Goal: Information Seeking & Learning: Learn about a topic

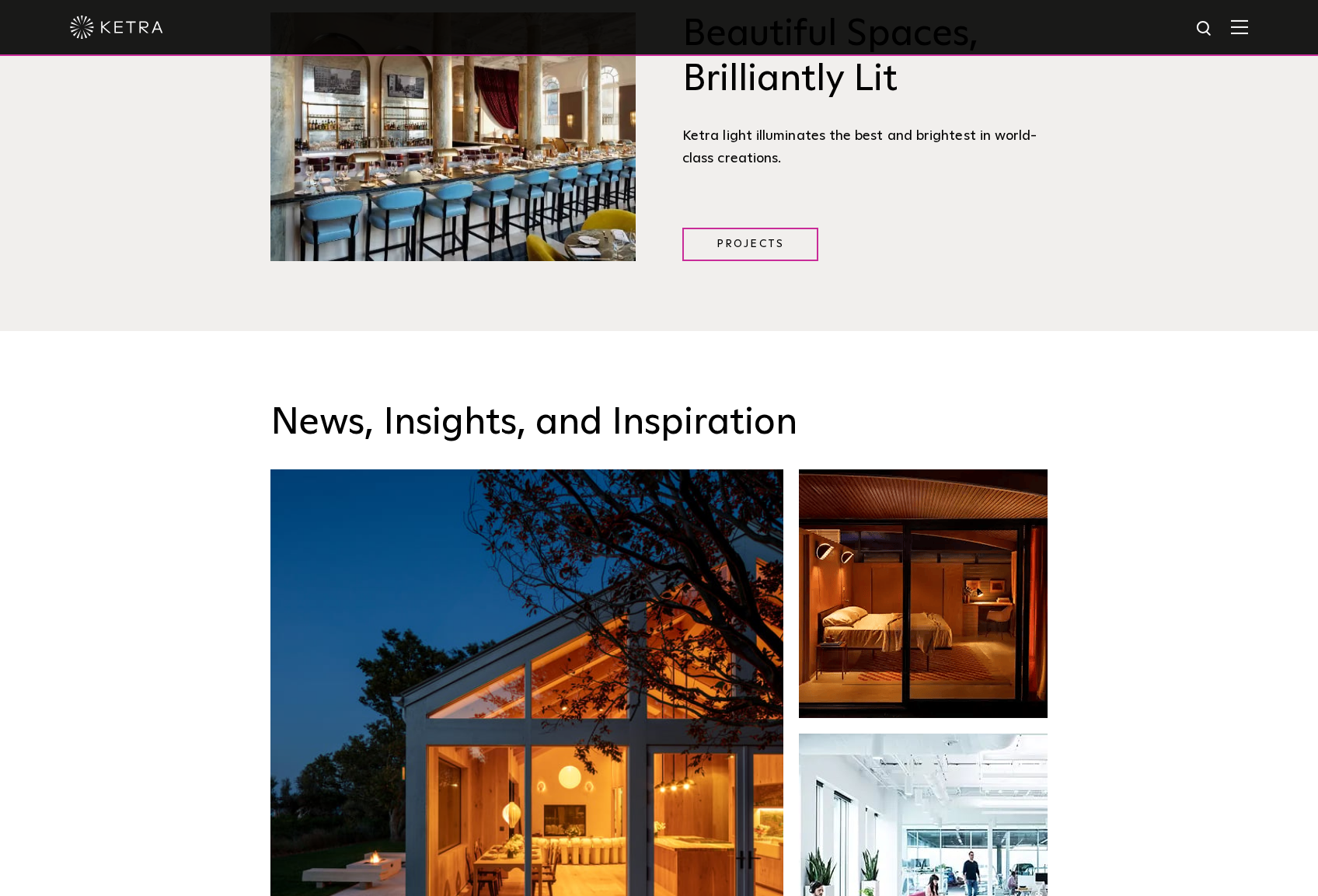
scroll to position [2720, 0]
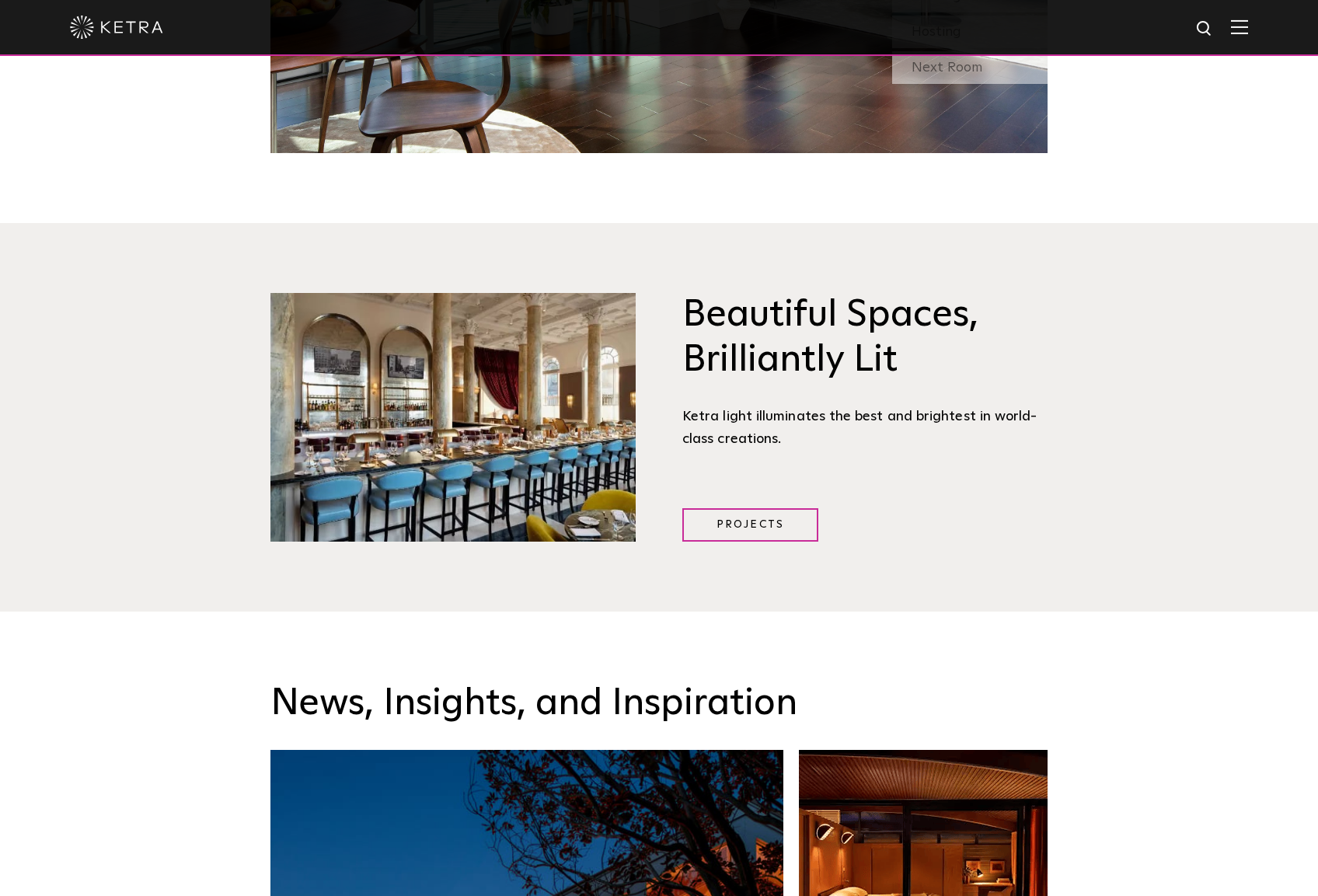
scroll to position [2720, 0]
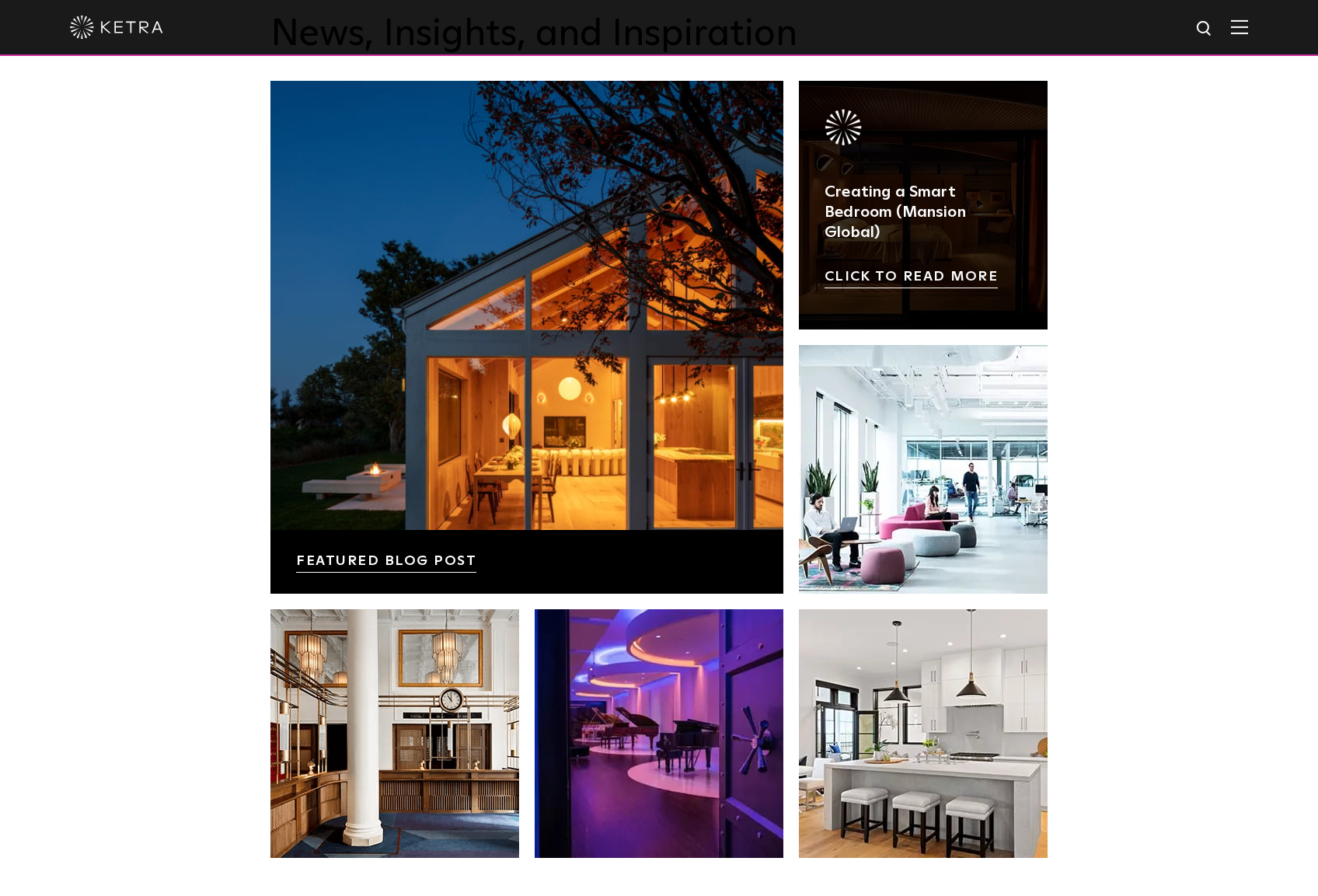
click at [963, 156] on link at bounding box center [923, 205] width 249 height 249
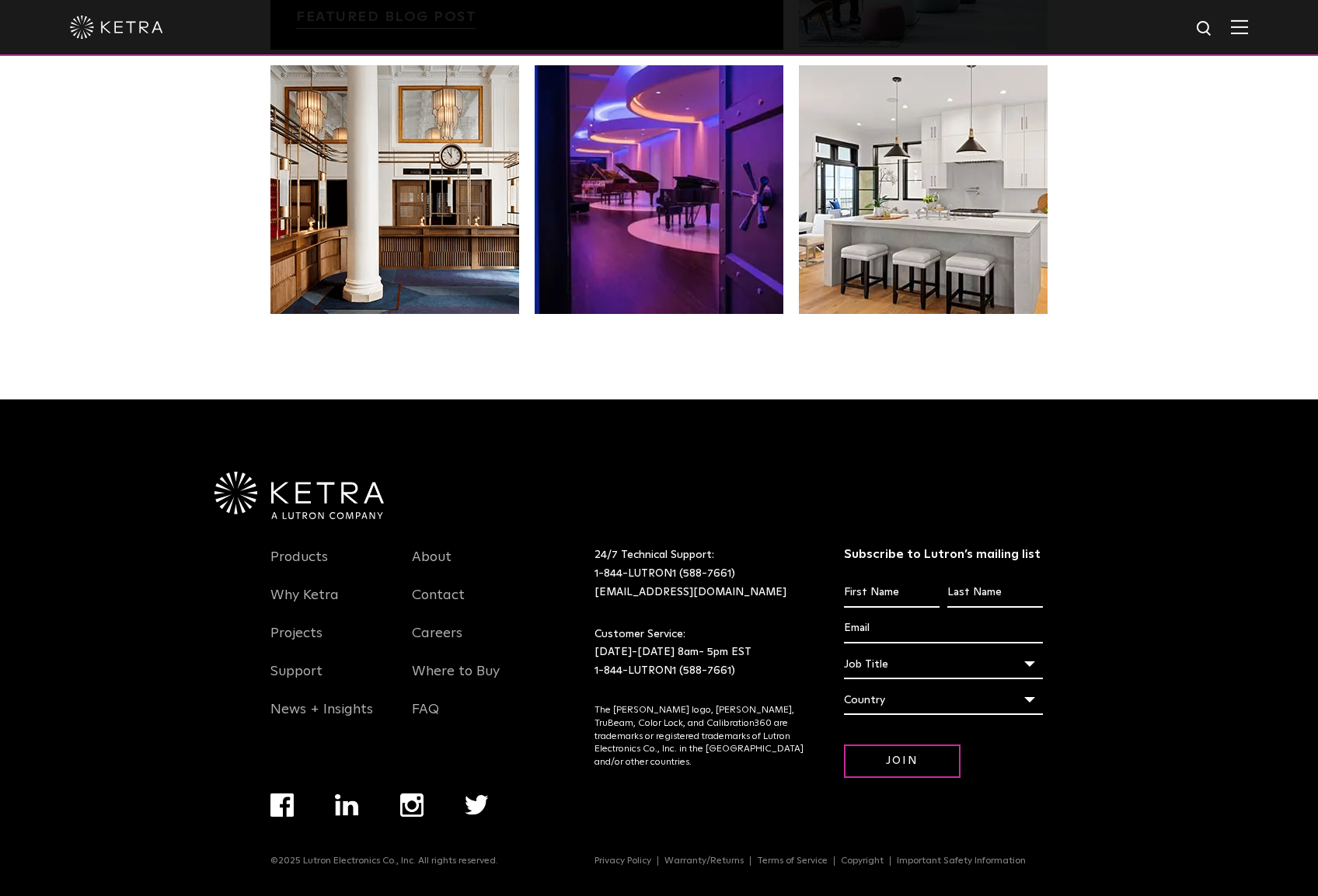
scroll to position [3267, 0]
click at [303, 554] on link "Products" at bounding box center [300, 567] width 58 height 36
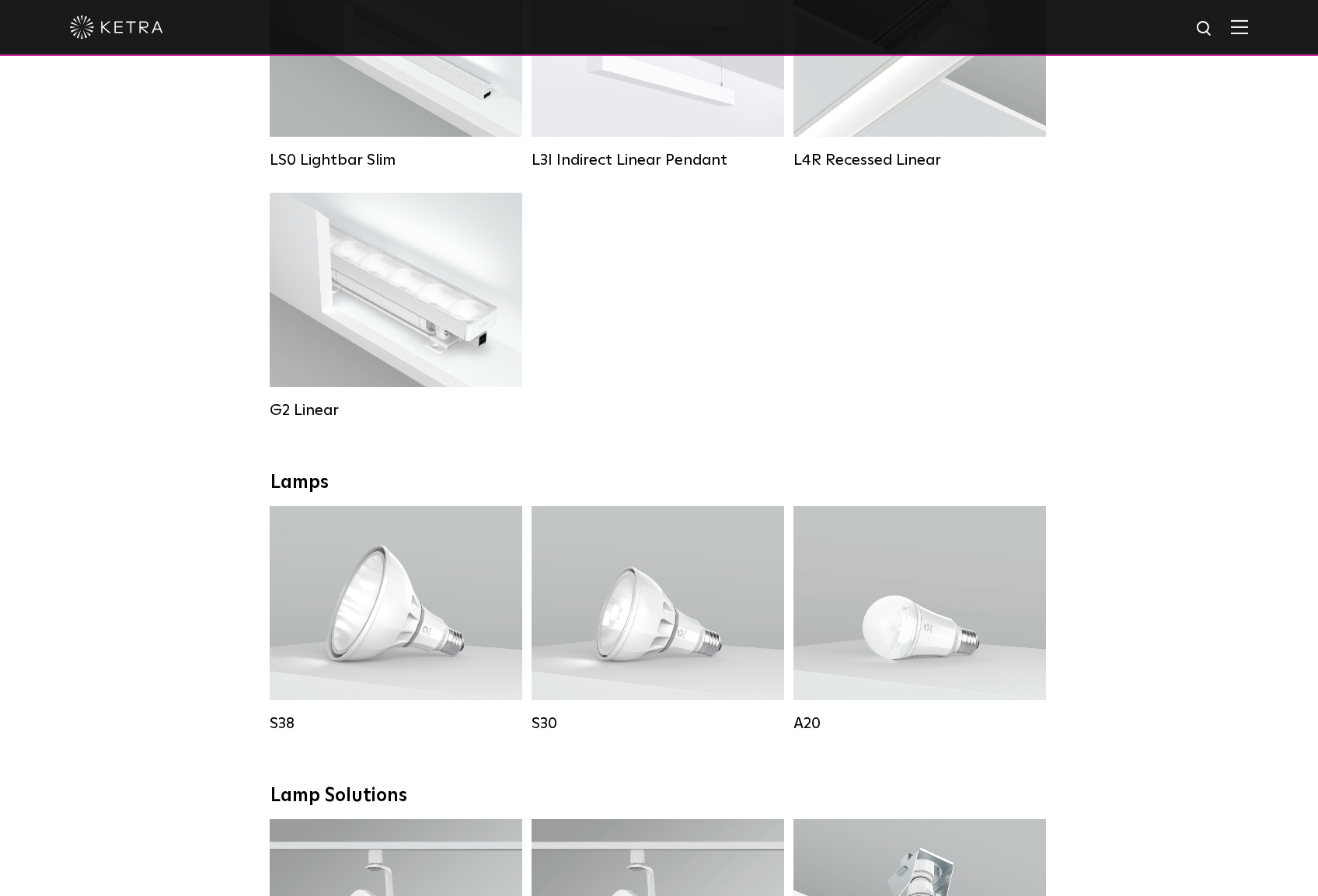
scroll to position [855, 0]
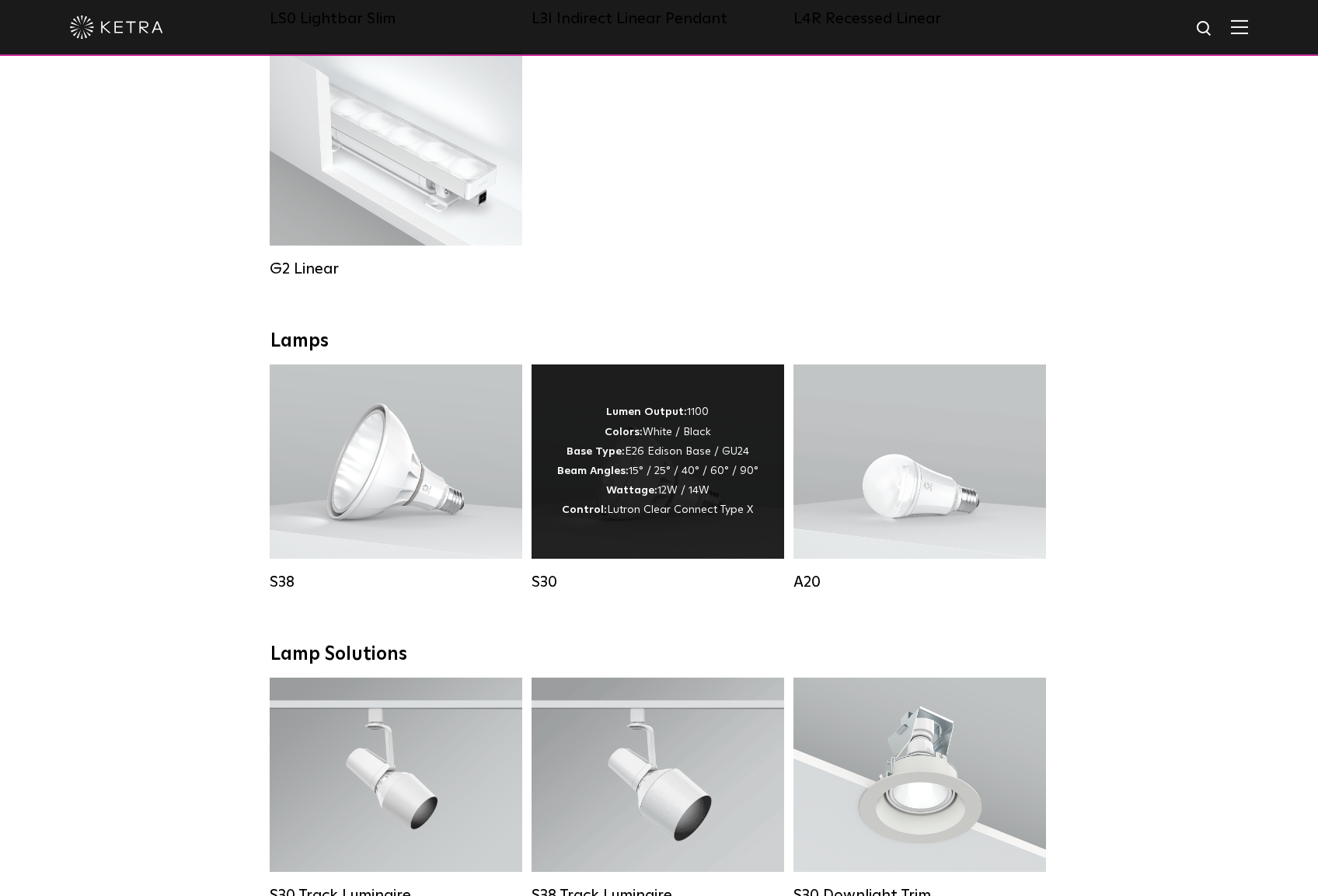
click at [706, 515] on span "Lutron Clear Connect Type X" at bounding box center [680, 510] width 147 height 11
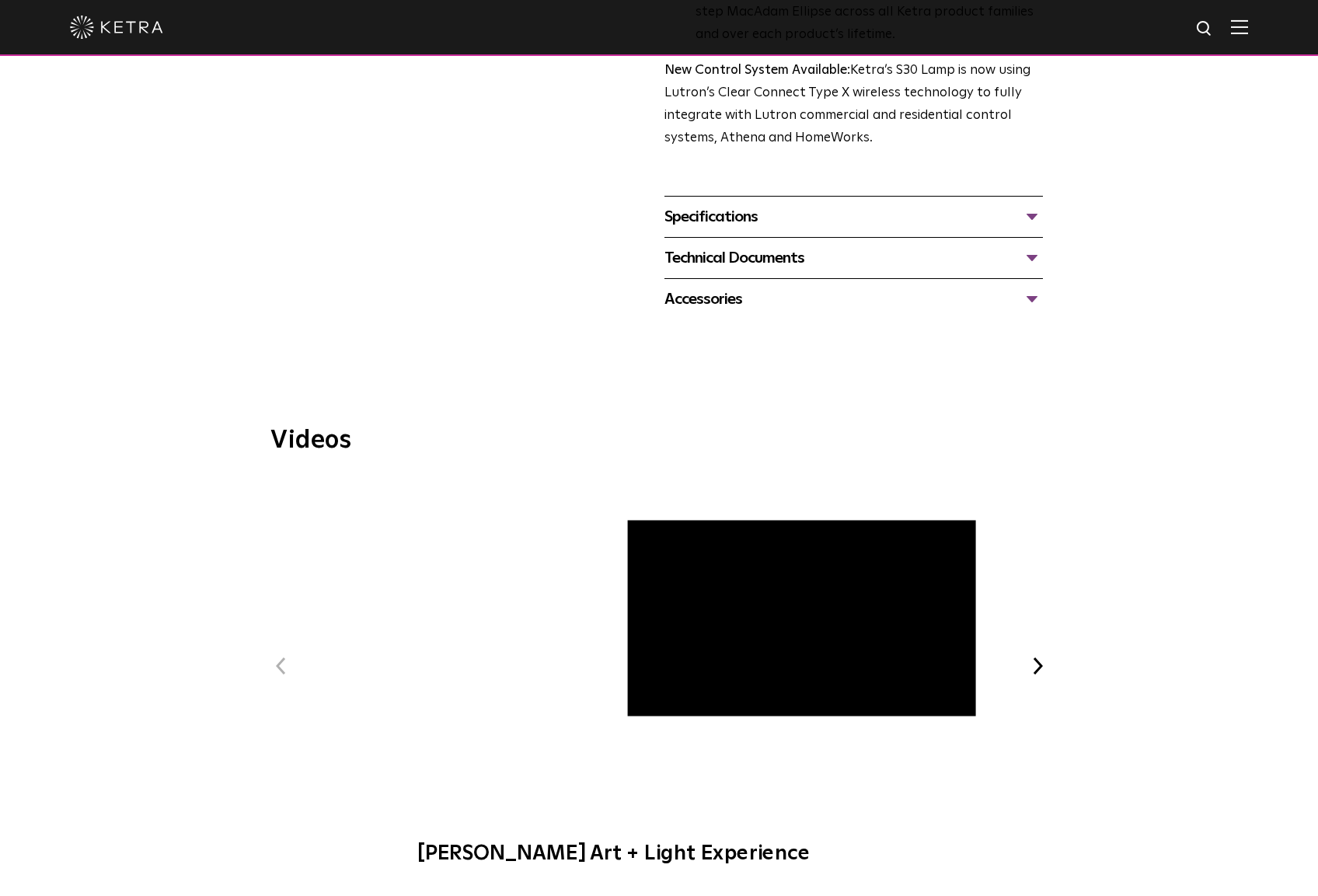
scroll to position [621, 0]
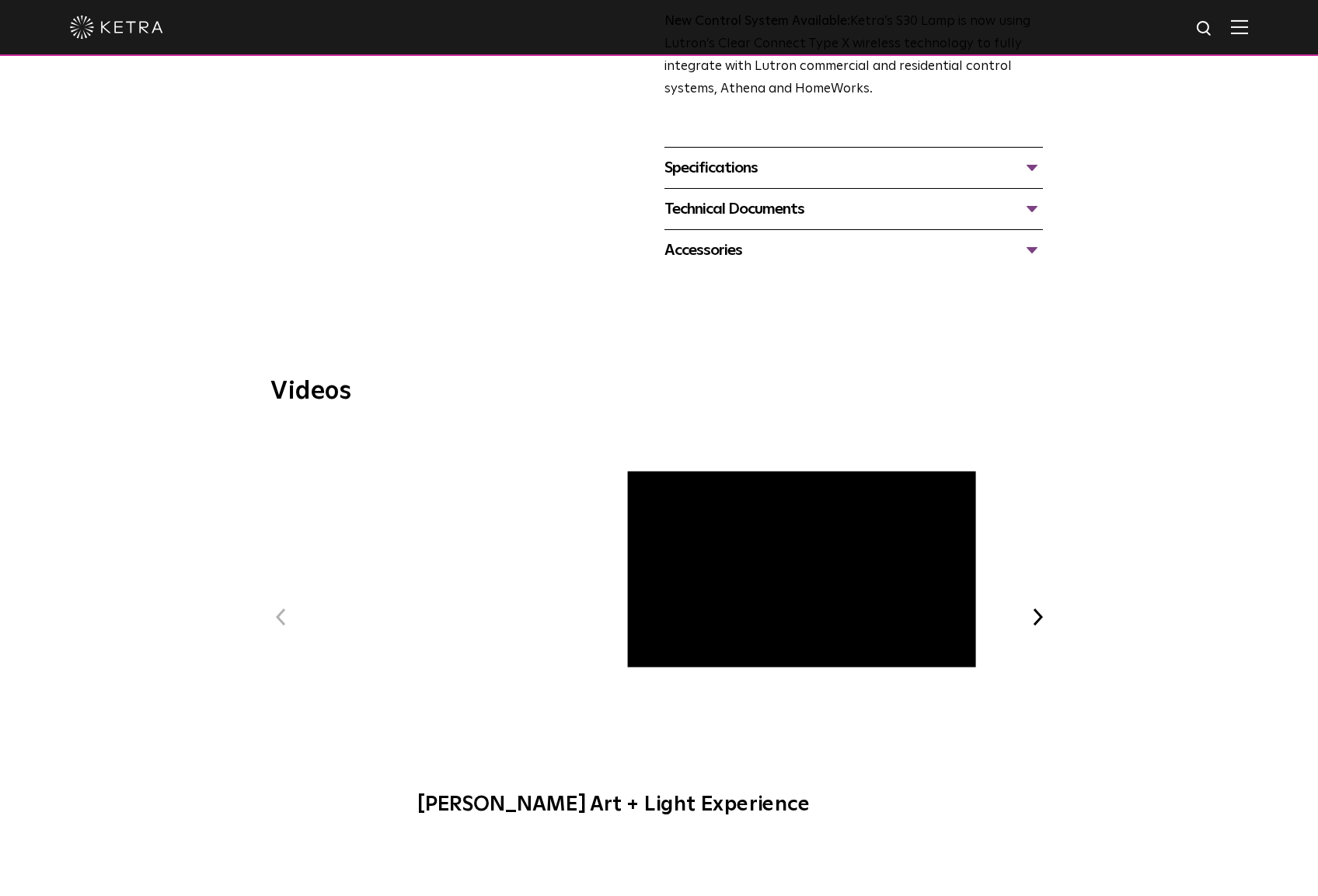
click at [1028, 610] on button "Next" at bounding box center [1038, 617] width 20 height 20
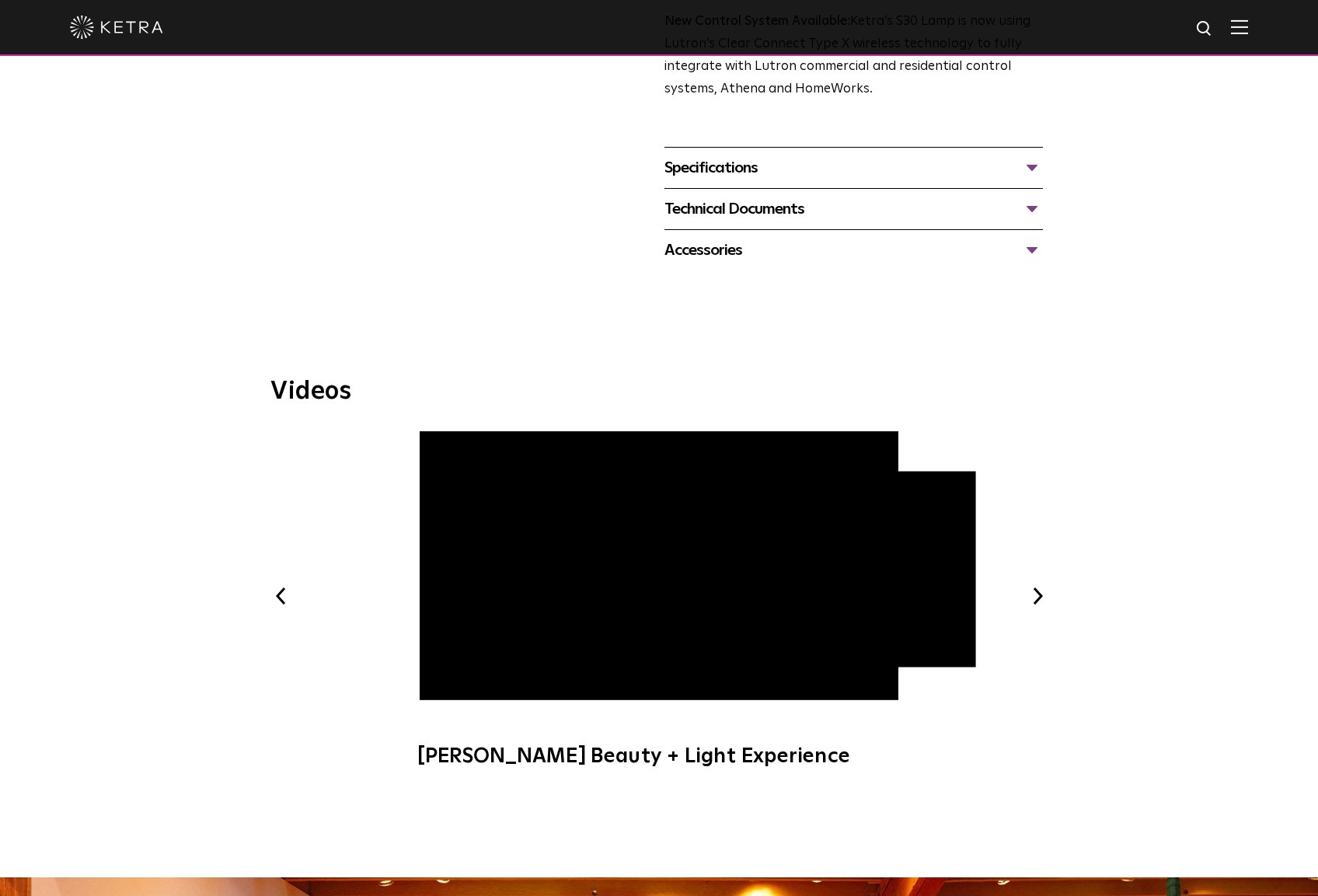
click at [1035, 612] on div "Previous Ketra Art + Light Experience Ketra Beauty + Light Experience WELL Cert…" at bounding box center [659, 608] width 777 height 352
click at [1037, 601] on button "Next" at bounding box center [1038, 596] width 20 height 20
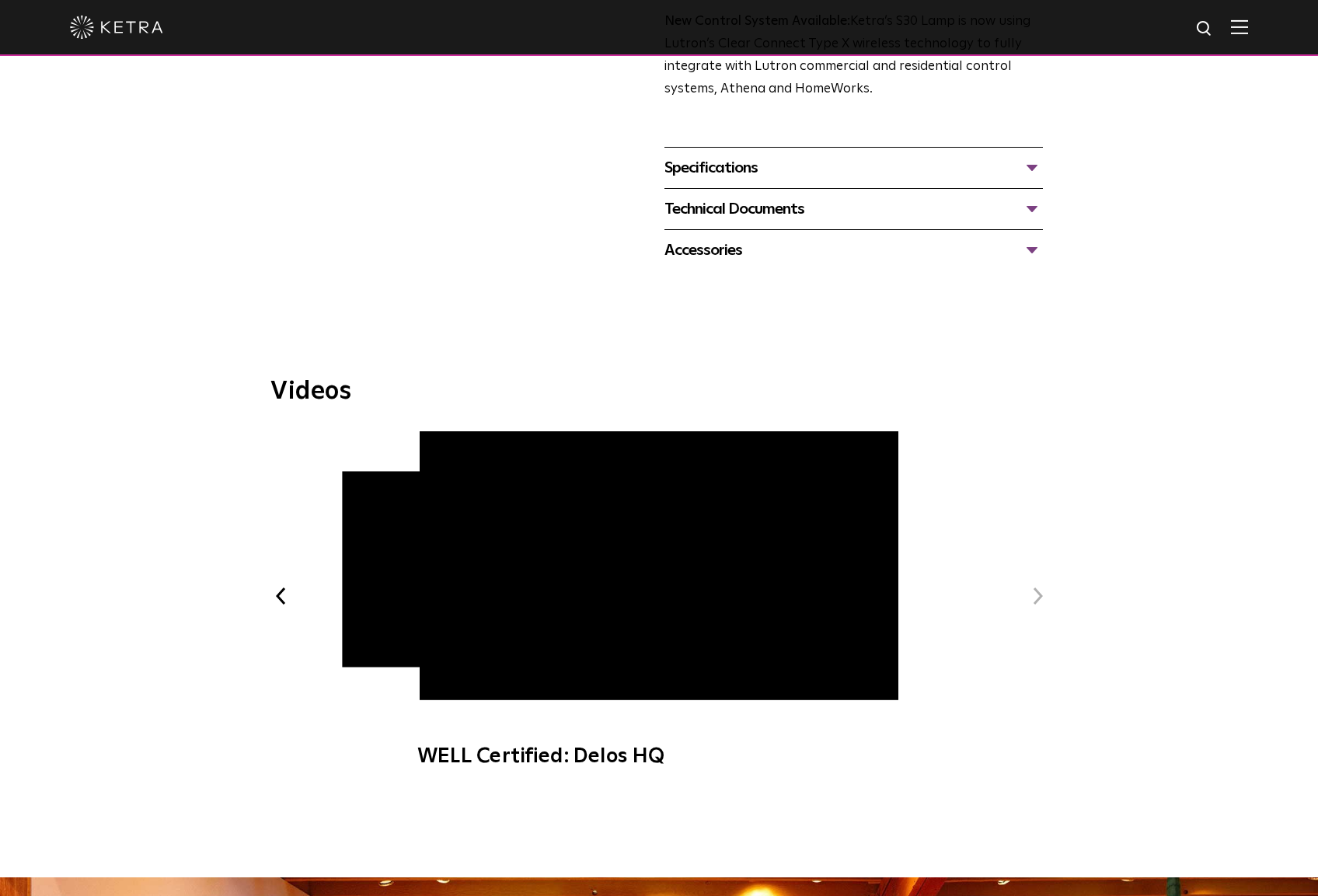
click at [1035, 598] on button "Next" at bounding box center [1038, 596] width 20 height 20
click at [1038, 593] on button "Next" at bounding box center [1038, 596] width 20 height 20
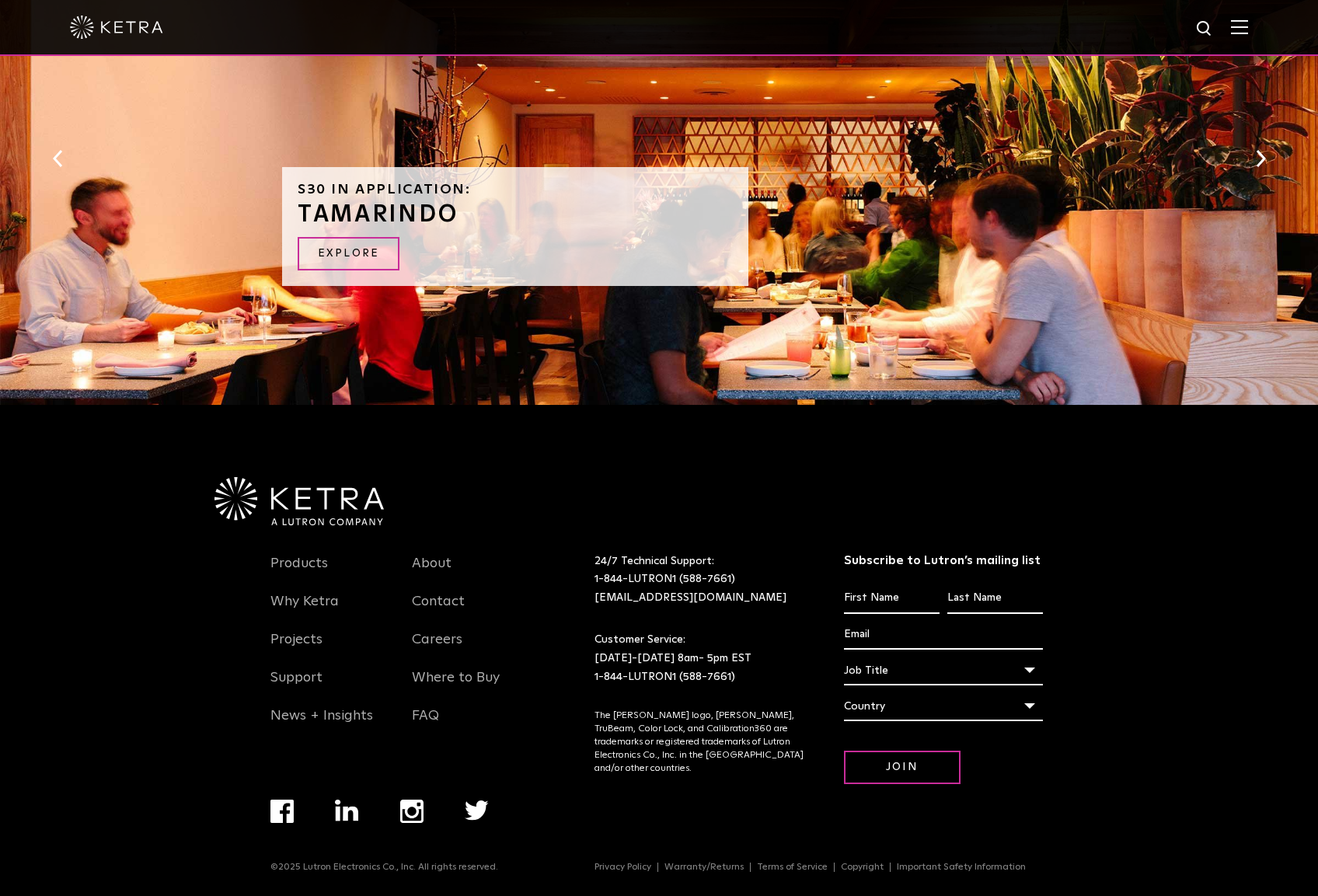
scroll to position [1581, 0]
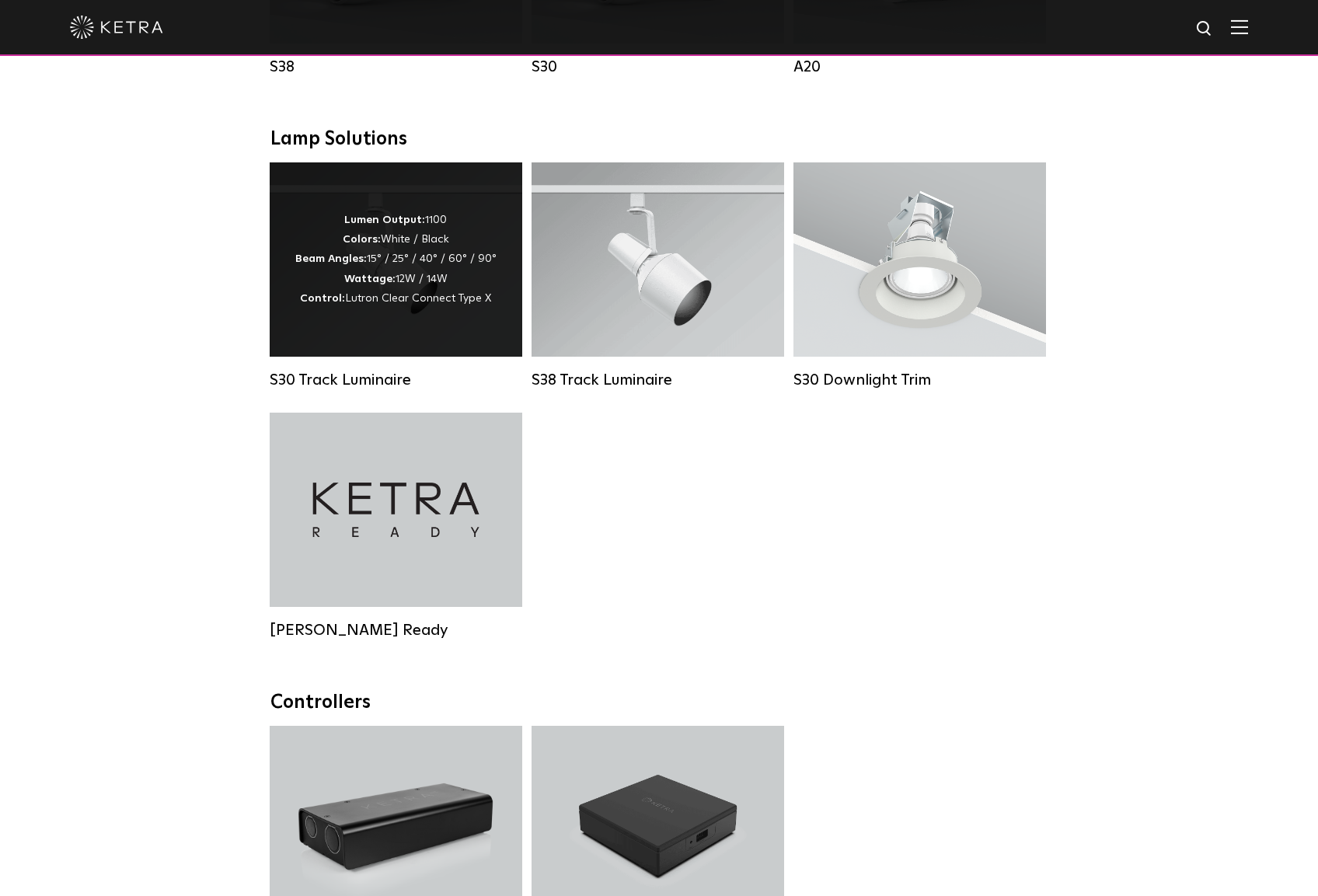
scroll to position [1399, 0]
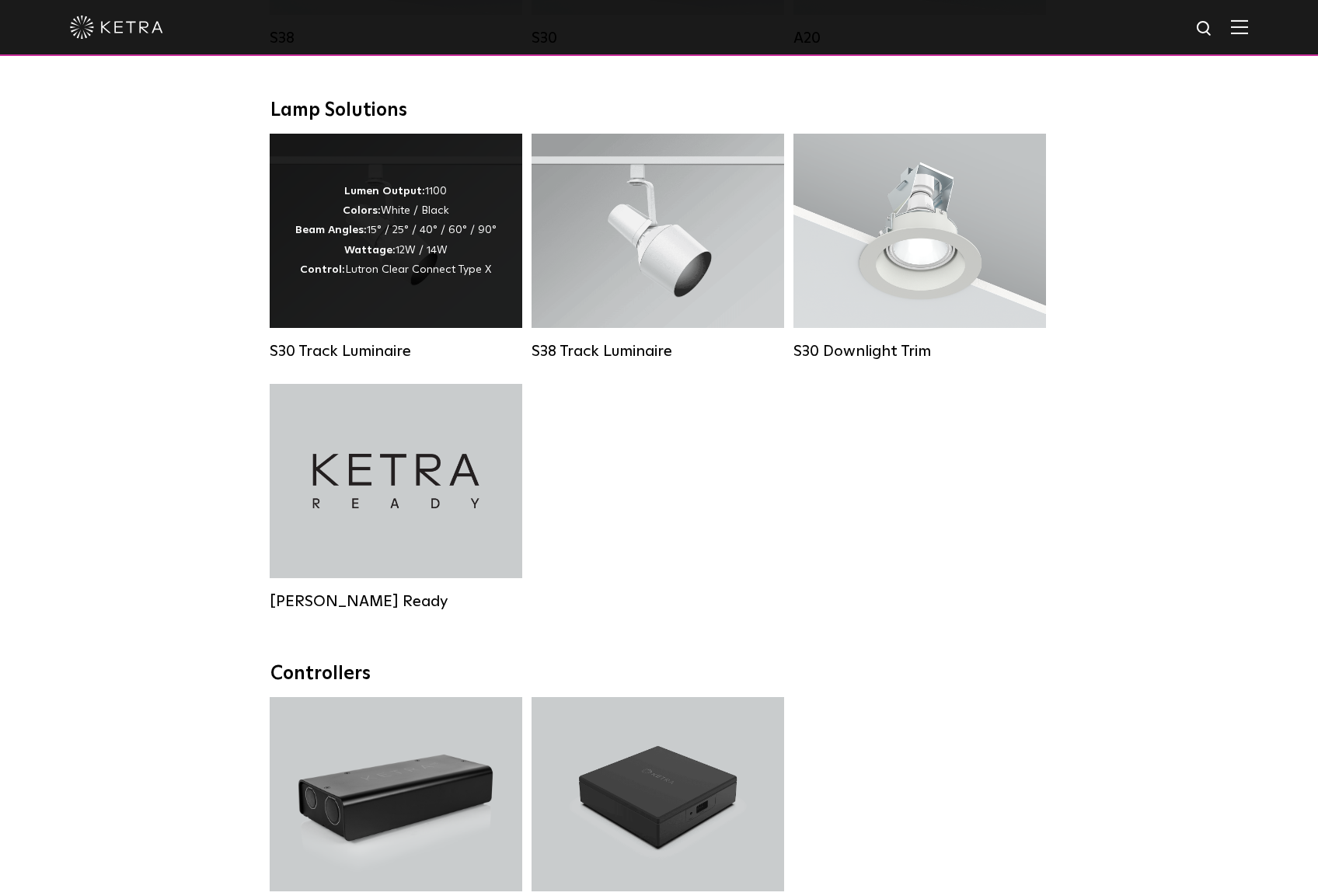
click at [403, 312] on div "Lumen Output: 1100 Colors: White / Black Beam Angles: 15° / 25° / 40° / 60° / 9…" at bounding box center [396, 230] width 252 height 194
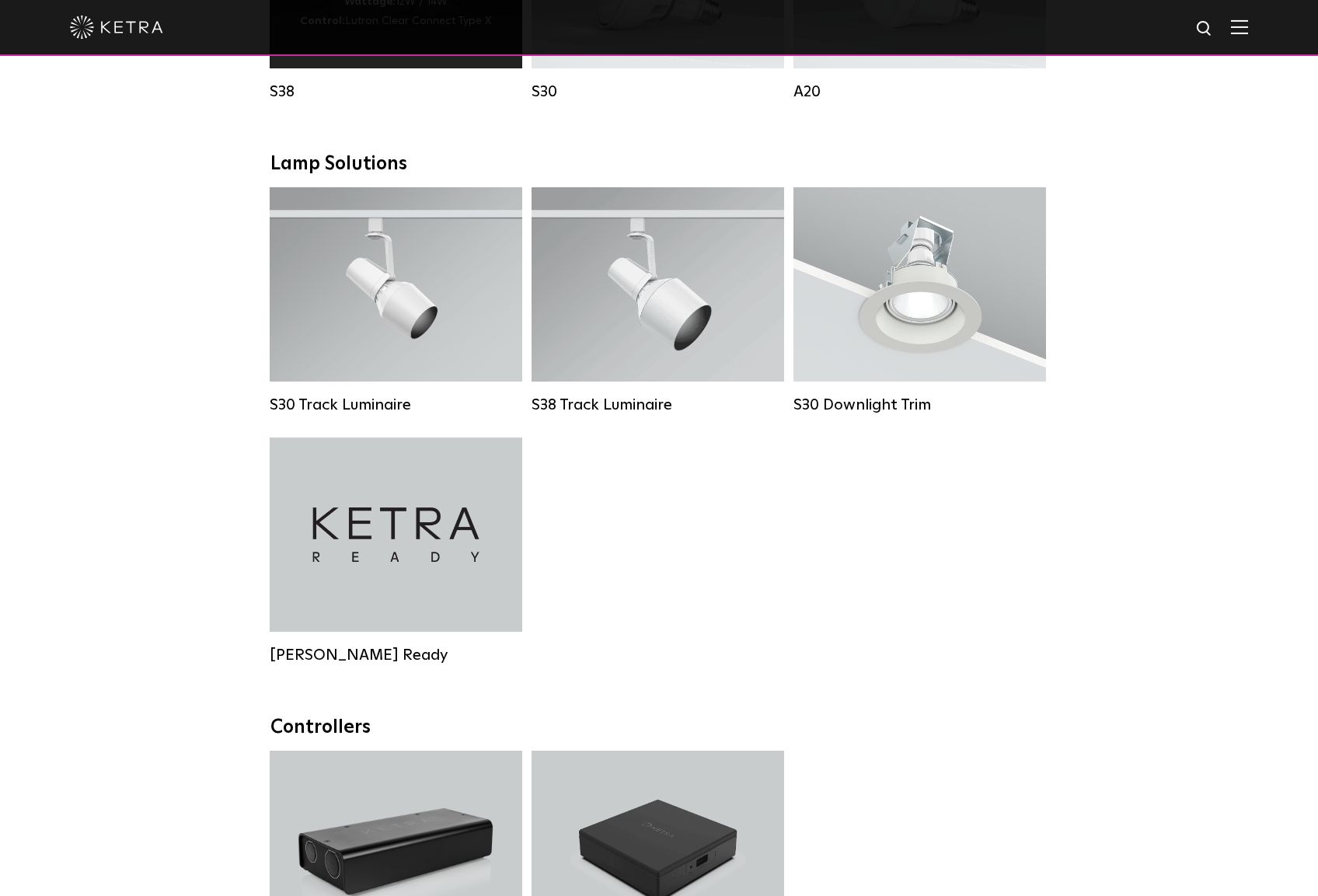
scroll to position [1321, 0]
